Goal: Ask a question

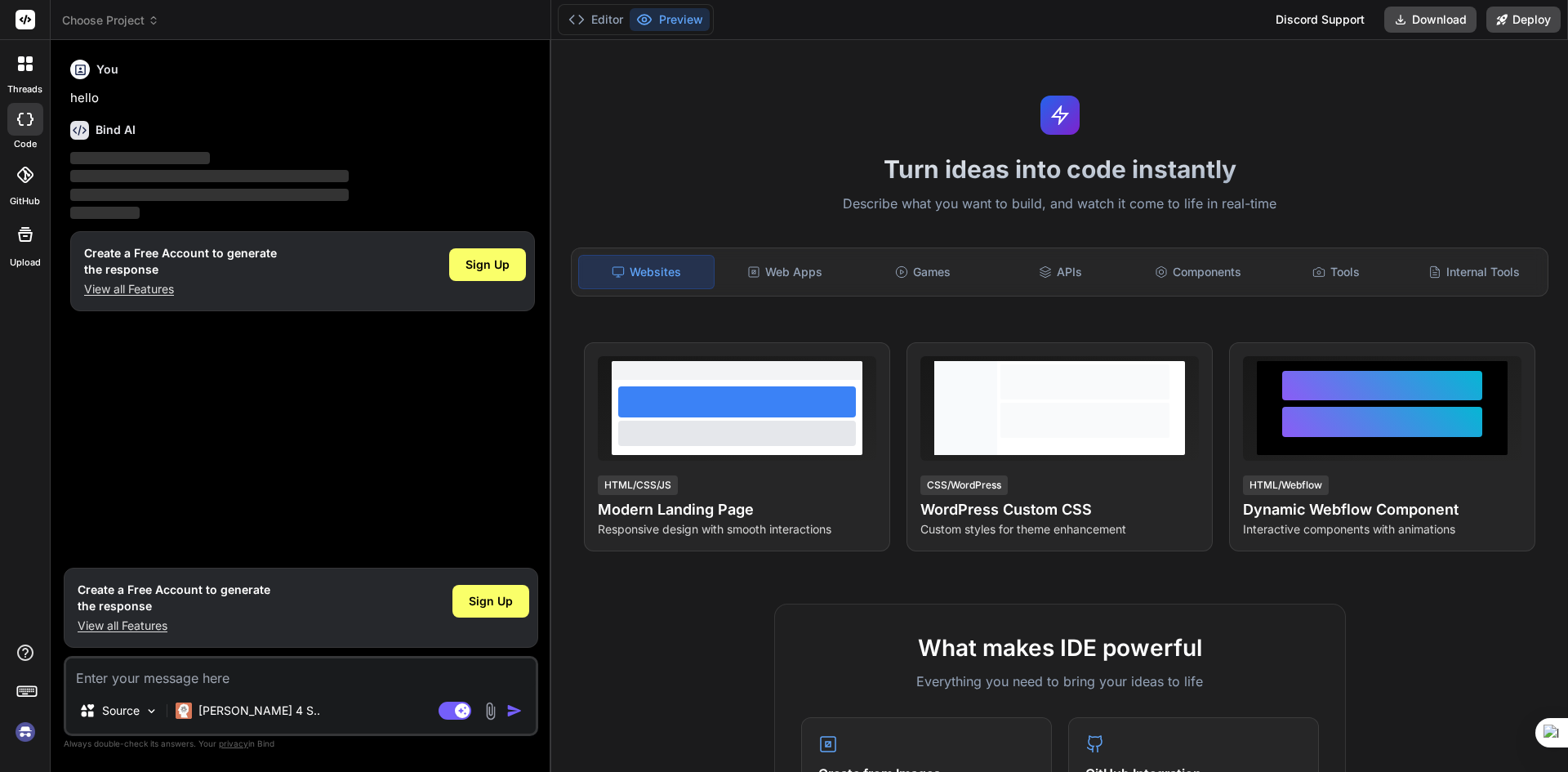
type textarea "x"
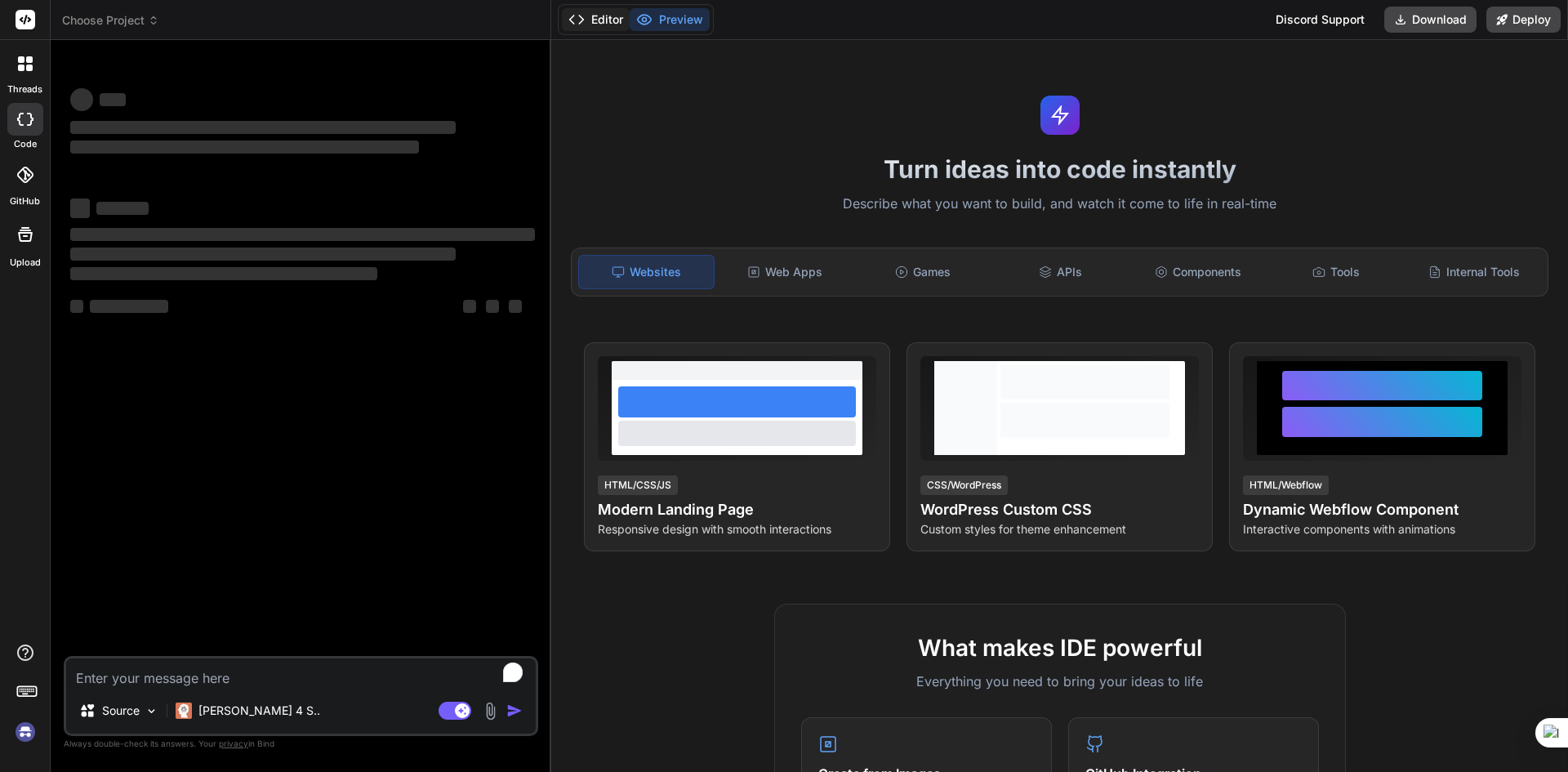
type textarea "x"
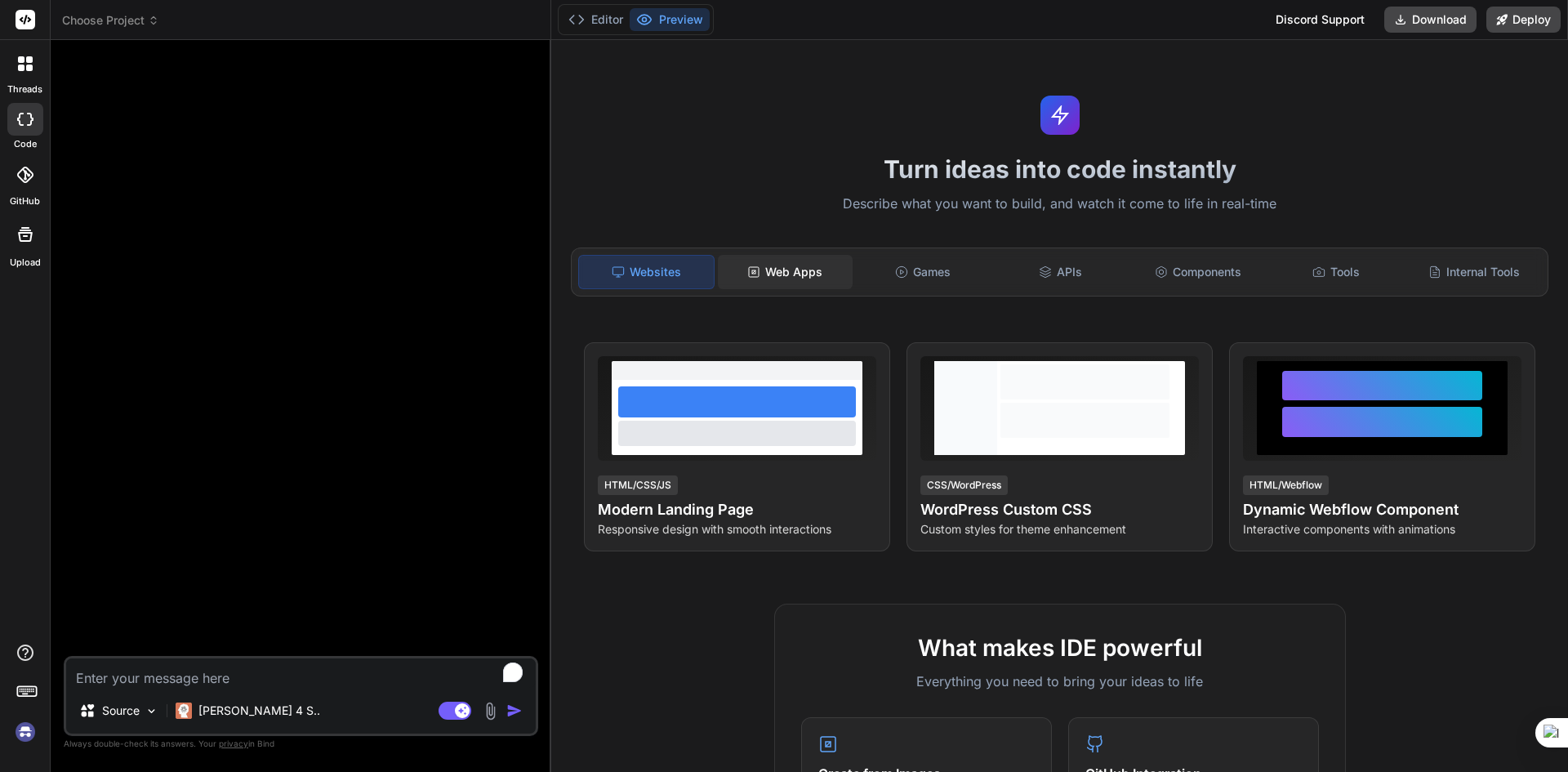
click at [807, 263] on div "Web Apps" at bounding box center [785, 272] width 135 height 34
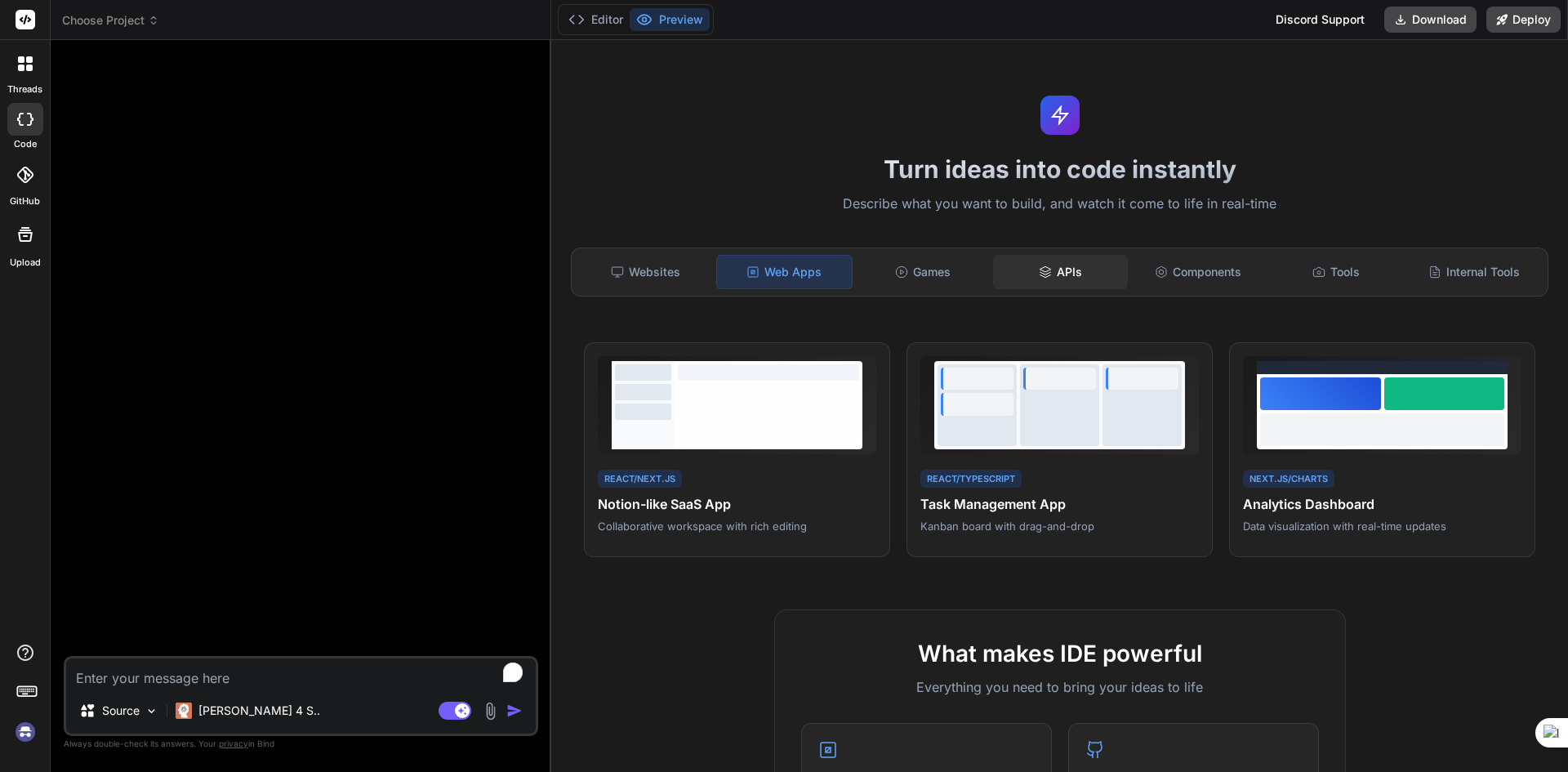
click at [1049, 262] on div "APIs" at bounding box center [1060, 272] width 135 height 34
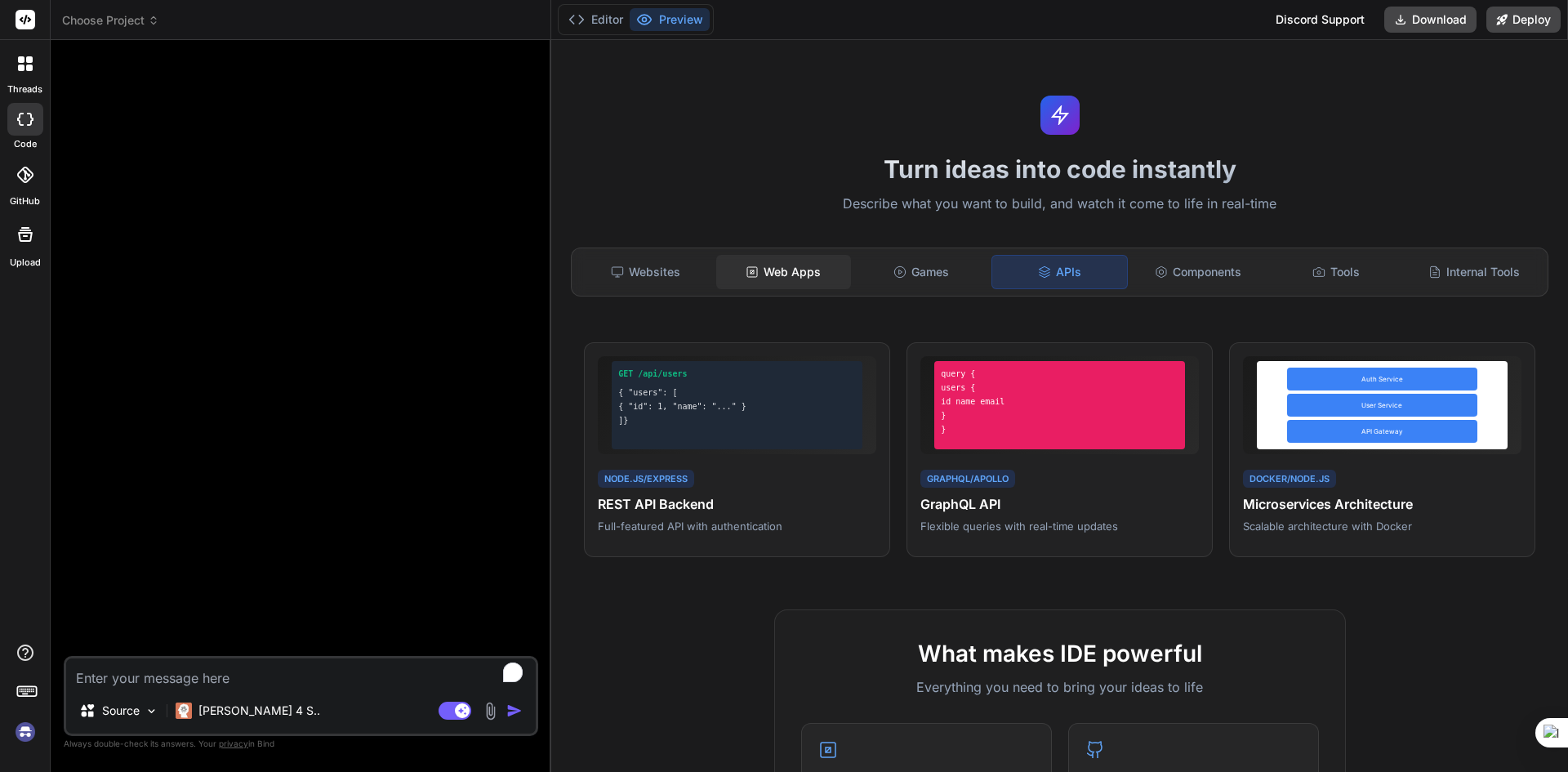
click at [773, 268] on div "Web Apps" at bounding box center [784, 272] width 135 height 34
